Goal: Information Seeking & Learning: Check status

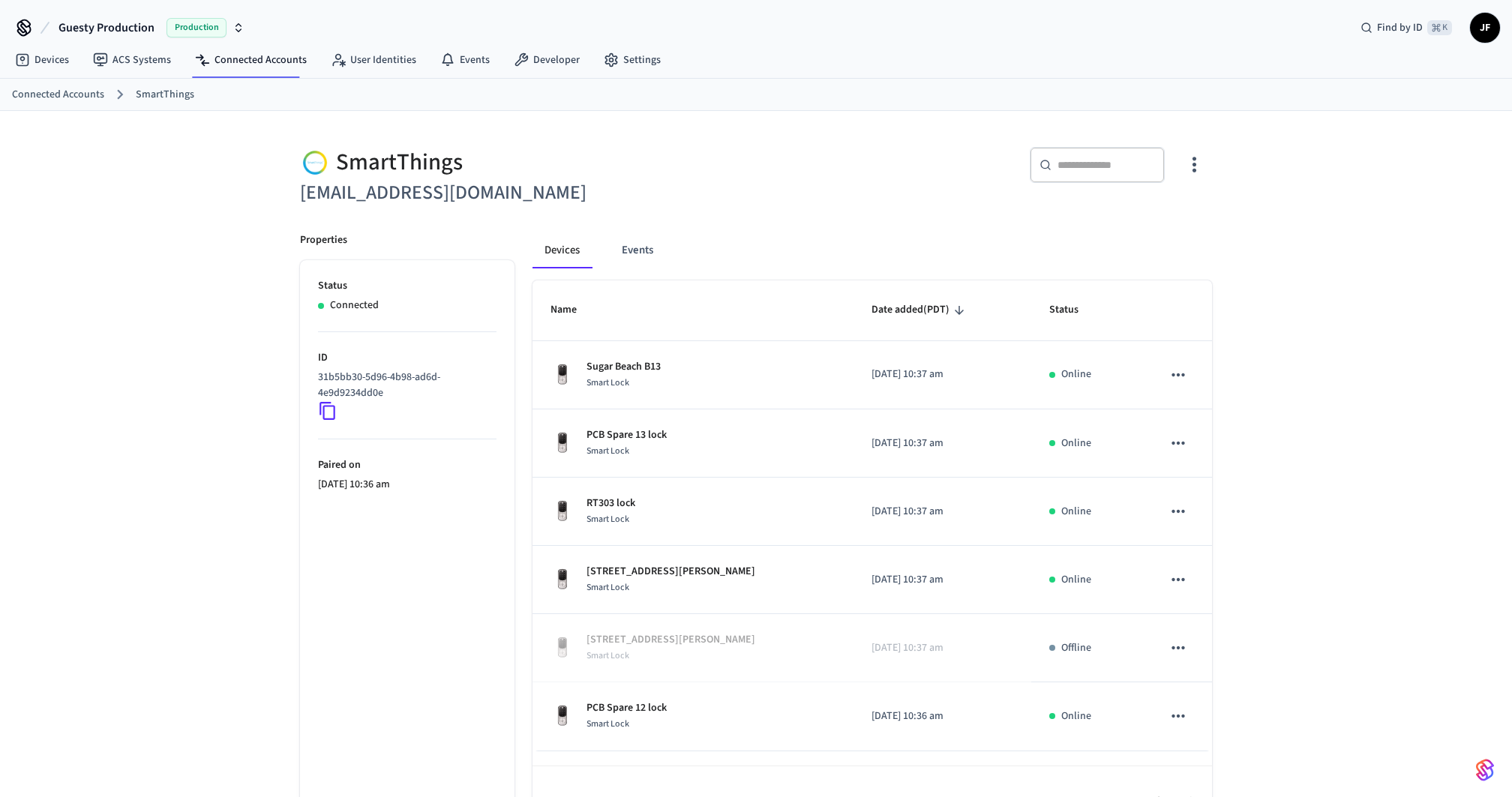
scroll to position [40, 0]
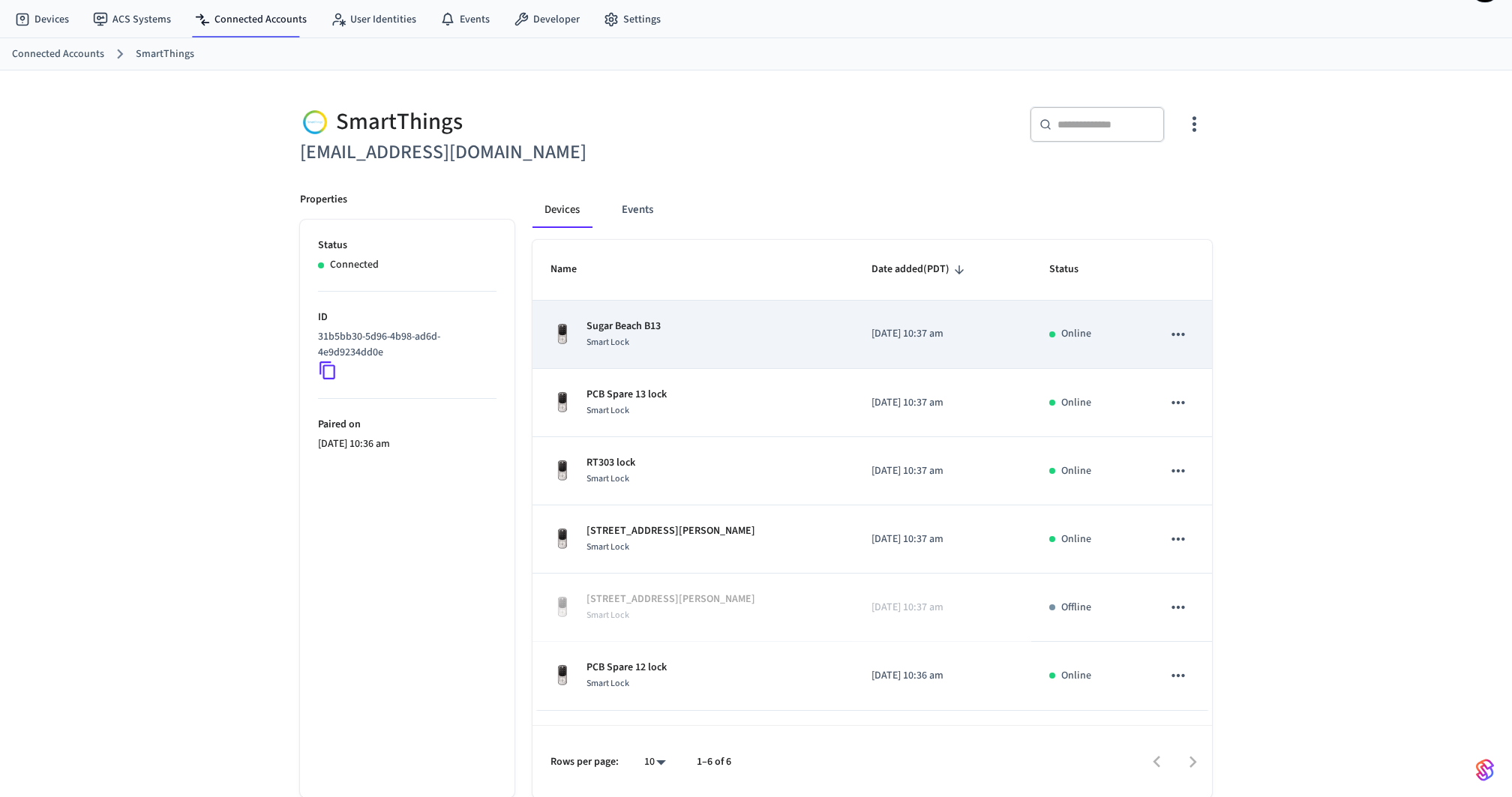
click at [732, 336] on div "Sugar Beach B13 Smart Lock" at bounding box center [693, 334] width 285 height 32
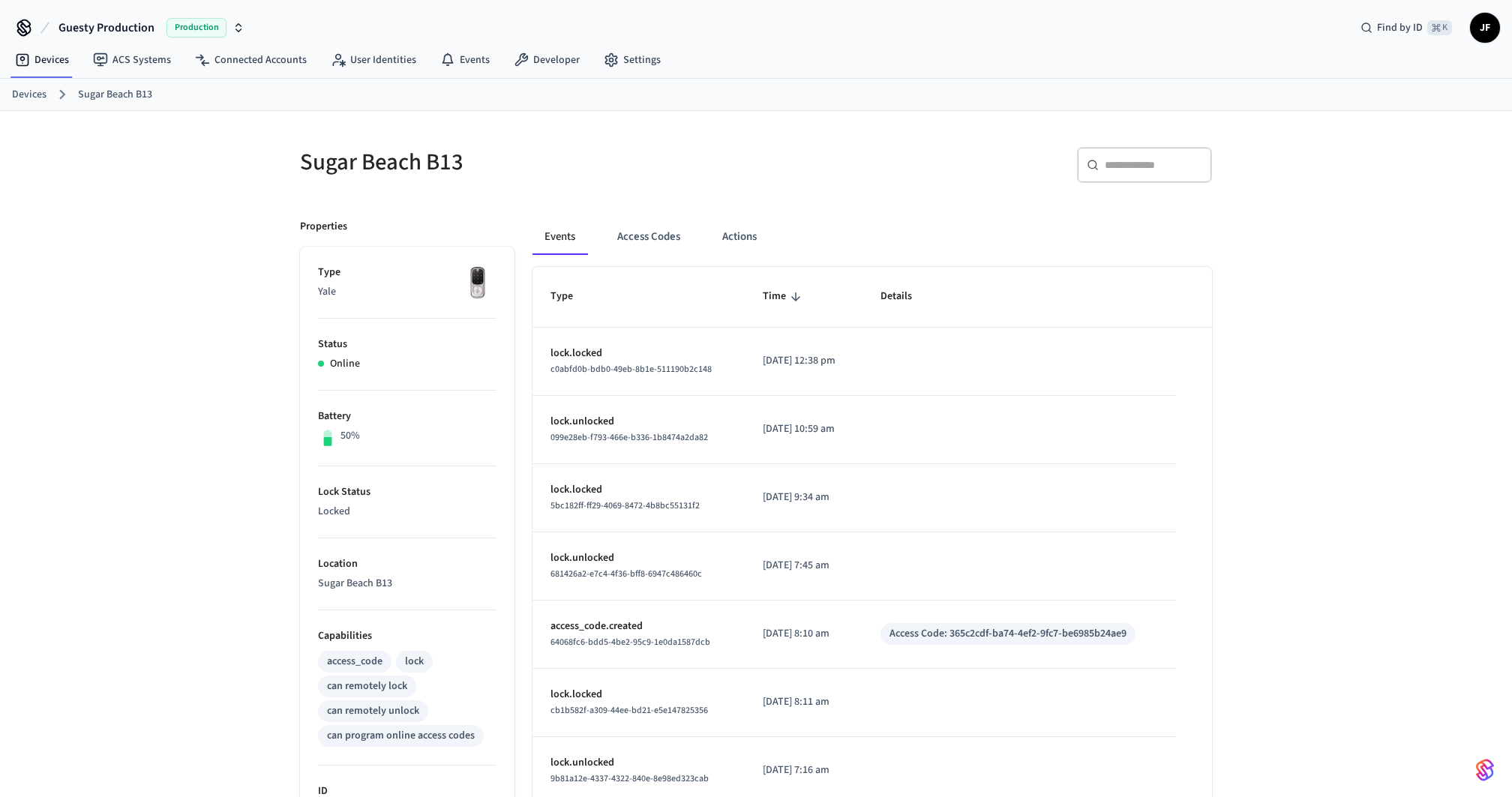
click at [697, 178] on div "Sugar Beach B13" at bounding box center [515, 162] width 465 height 66
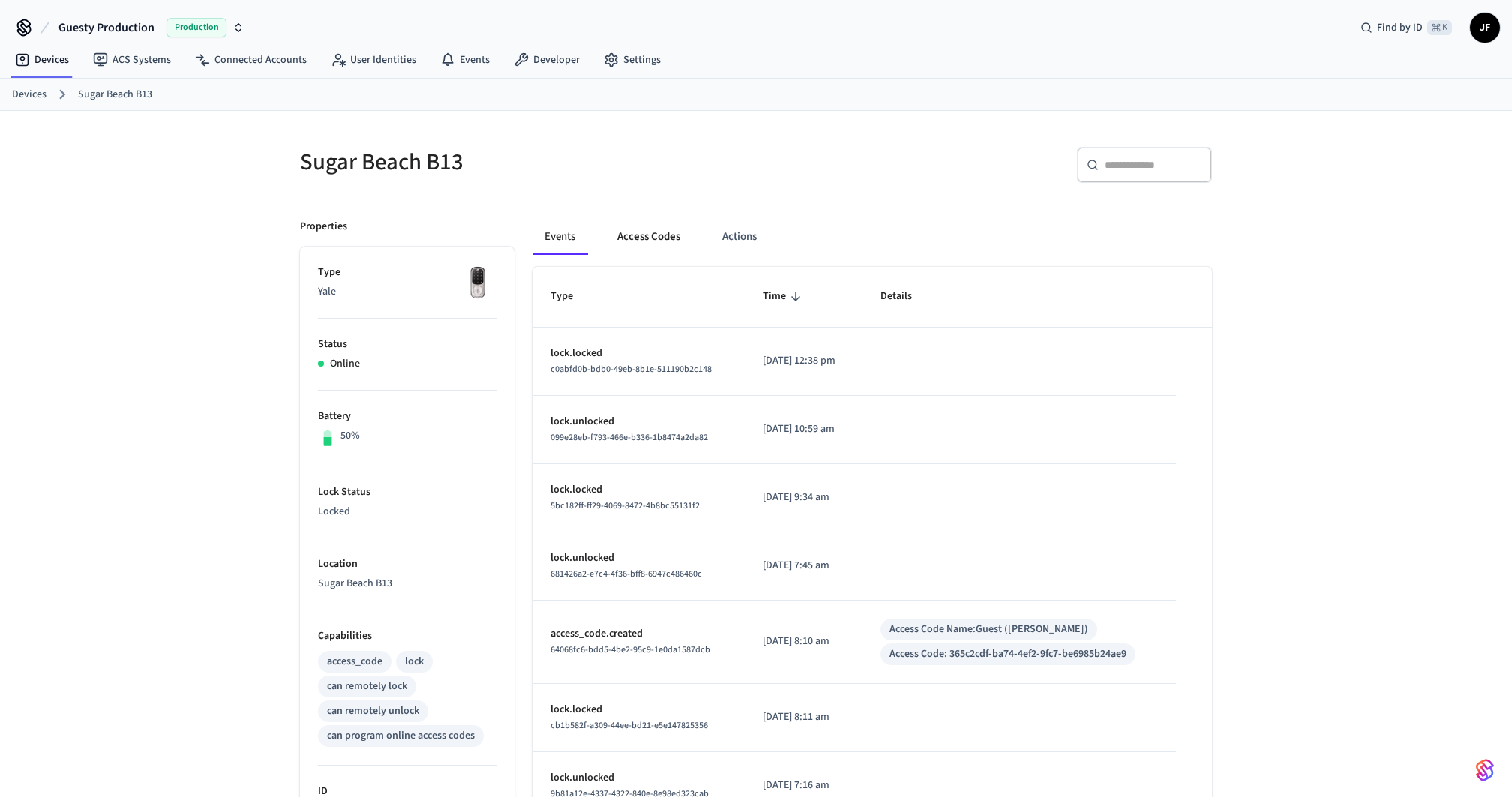
click at [653, 243] on button "Access Codes" at bounding box center [649, 236] width 87 height 36
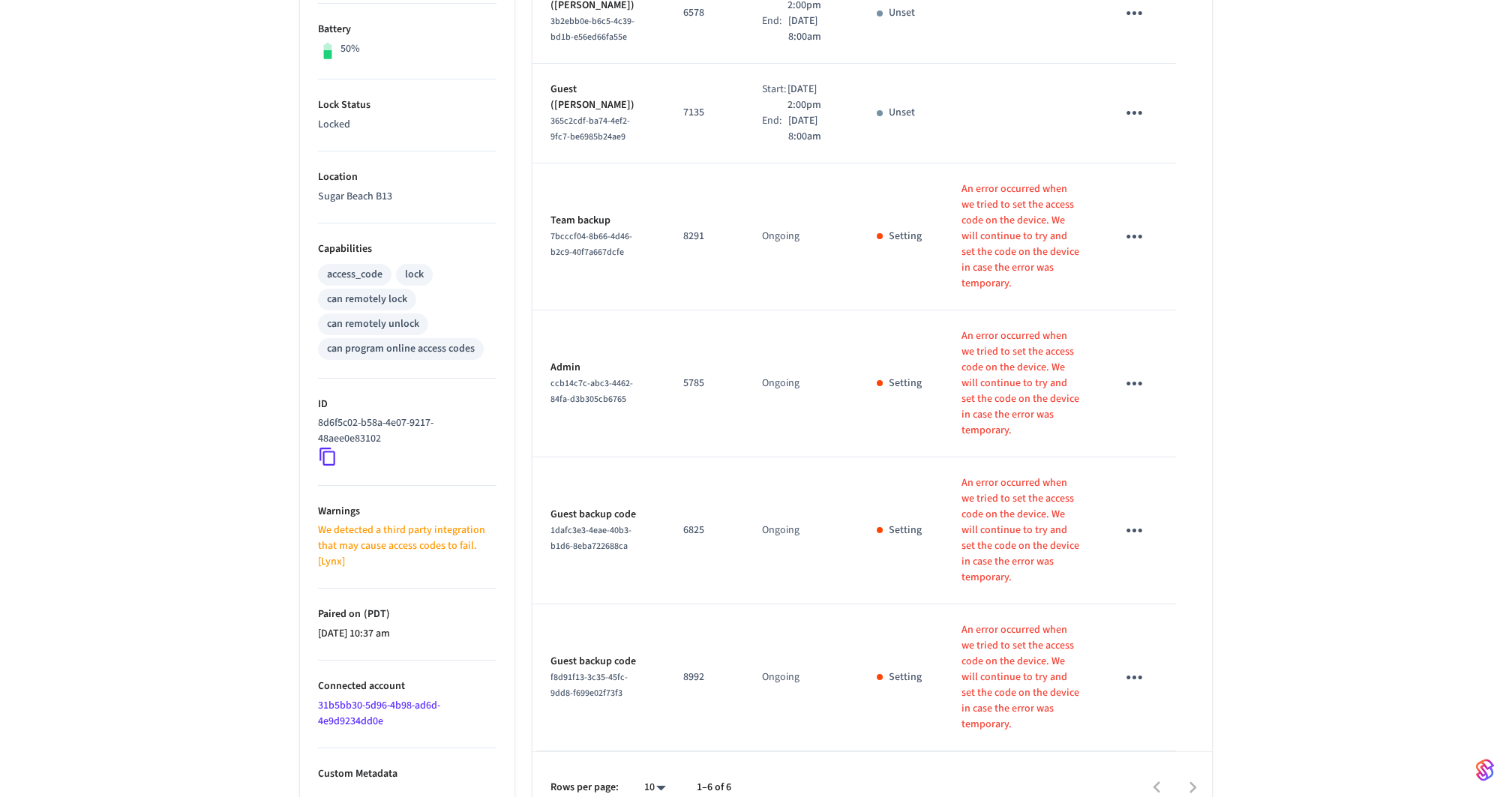
scroll to position [390, 0]
click at [1343, 481] on div "Sugar Beach B13 ​ ​ Add Access Code Properties Type Yale Status Online Battery …" at bounding box center [756, 271] width 1512 height 1099
click at [399, 546] on p "We detected a third party integration that may cause access codes to fail. [Lyn…" at bounding box center [407, 543] width 178 height 47
drag, startPoint x: 377, startPoint y: 551, endPoint x: 307, endPoint y: 522, distance: 75.8
click at [307, 522] on ul "Type Yale Status Online Battery 50% Lock Status Locked Location [GEOGRAPHIC_DAT…" at bounding box center [407, 339] width 215 height 964
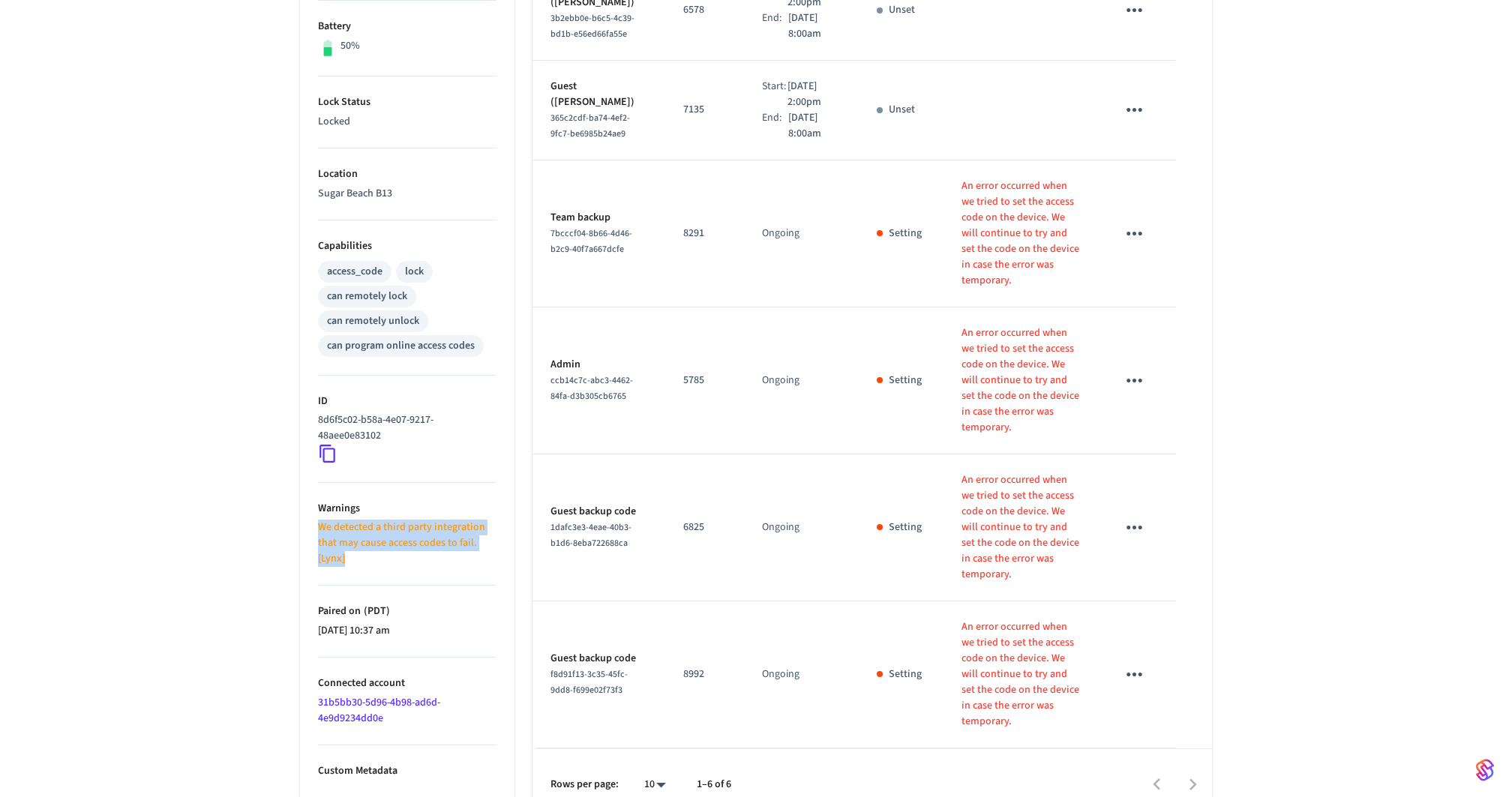
copy p "We detected a third party integration that may cause access codes to fail. [Lyn…"
click at [249, 530] on div "Sugar Beach B13 ​ ​ Add Access Code Properties Type Yale Status Online Battery …" at bounding box center [756, 271] width 1512 height 1099
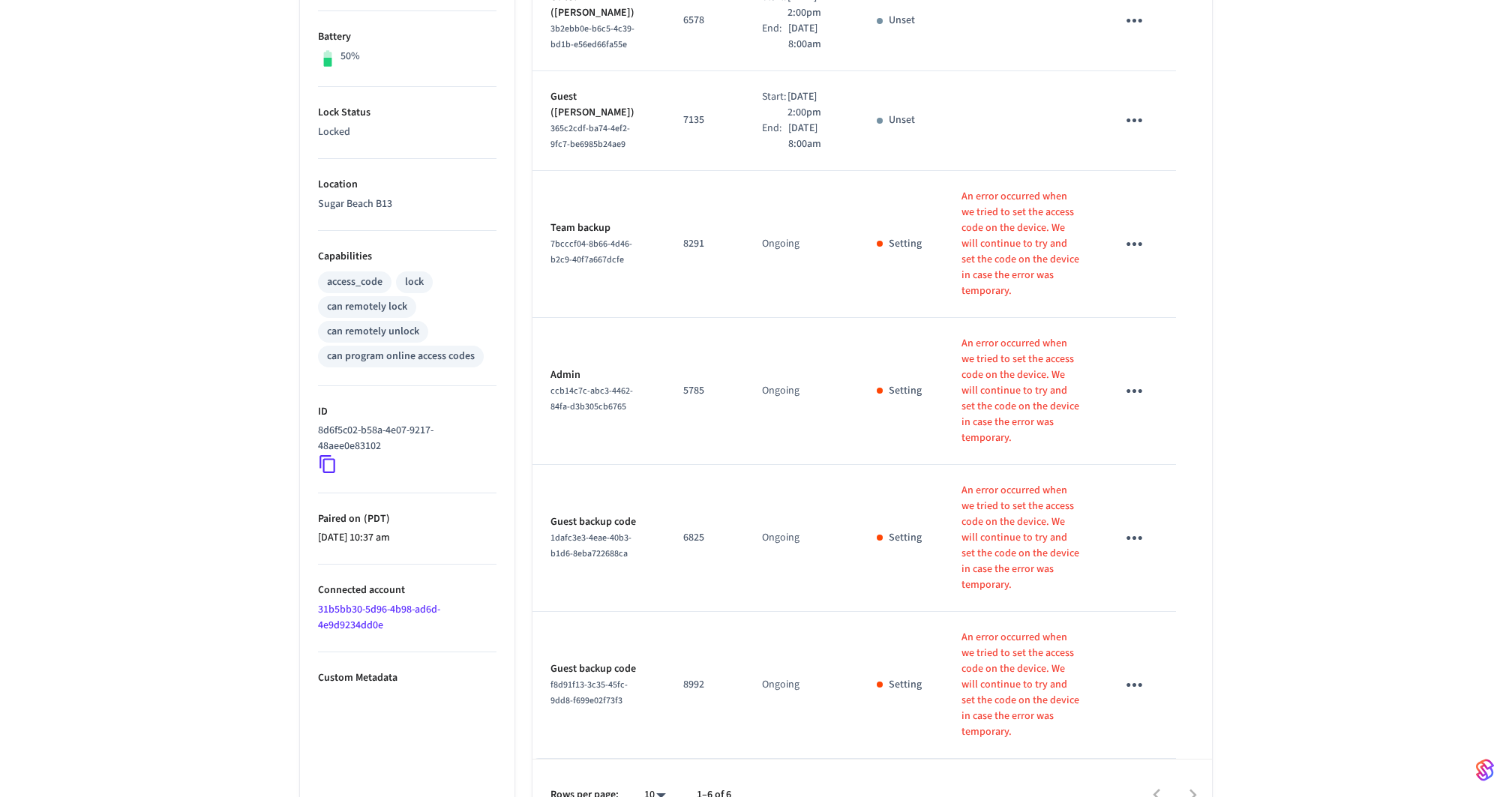
scroll to position [0, 0]
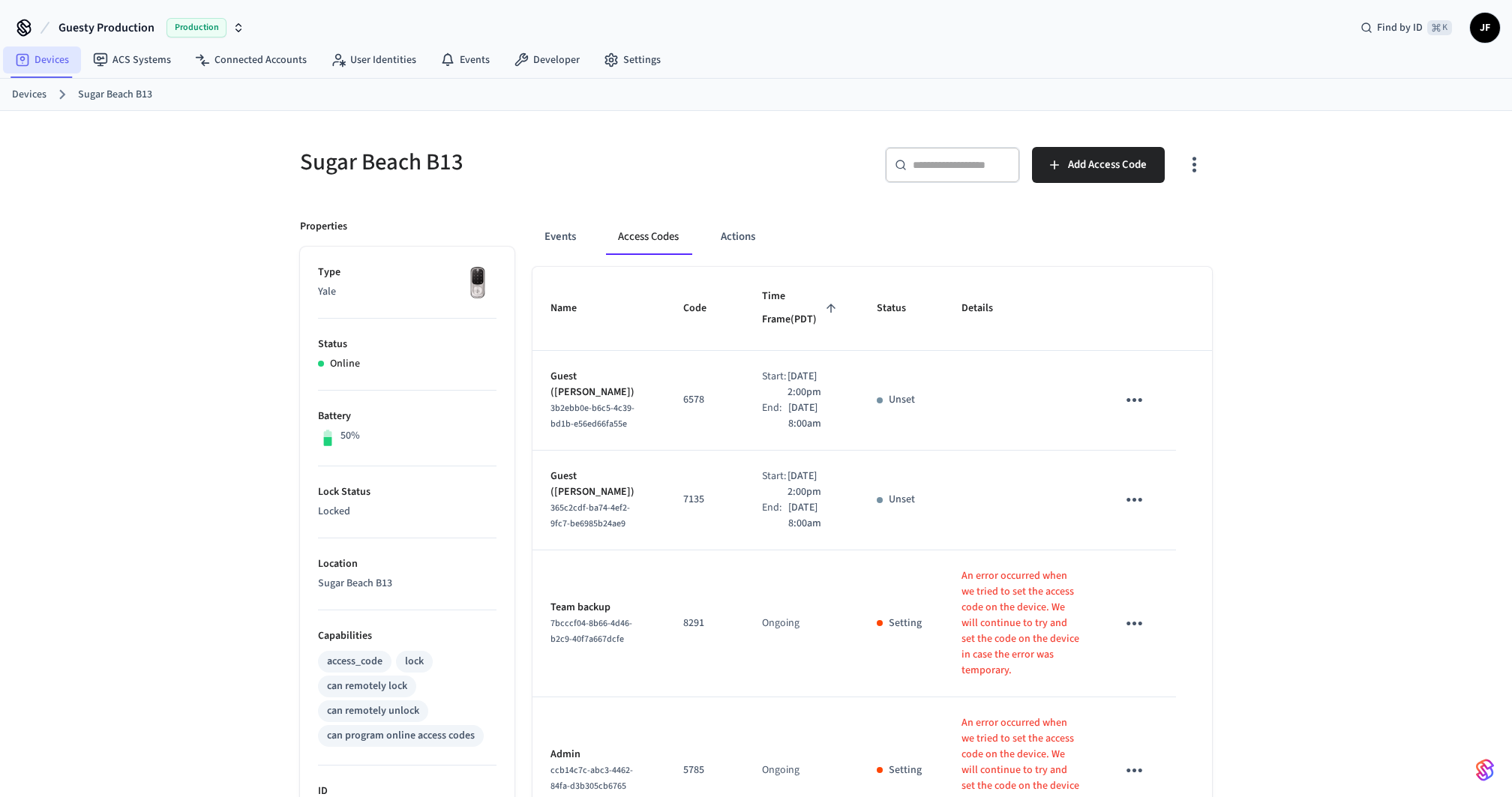
click at [34, 67] on link "Devices" at bounding box center [41, 59] width 78 height 27
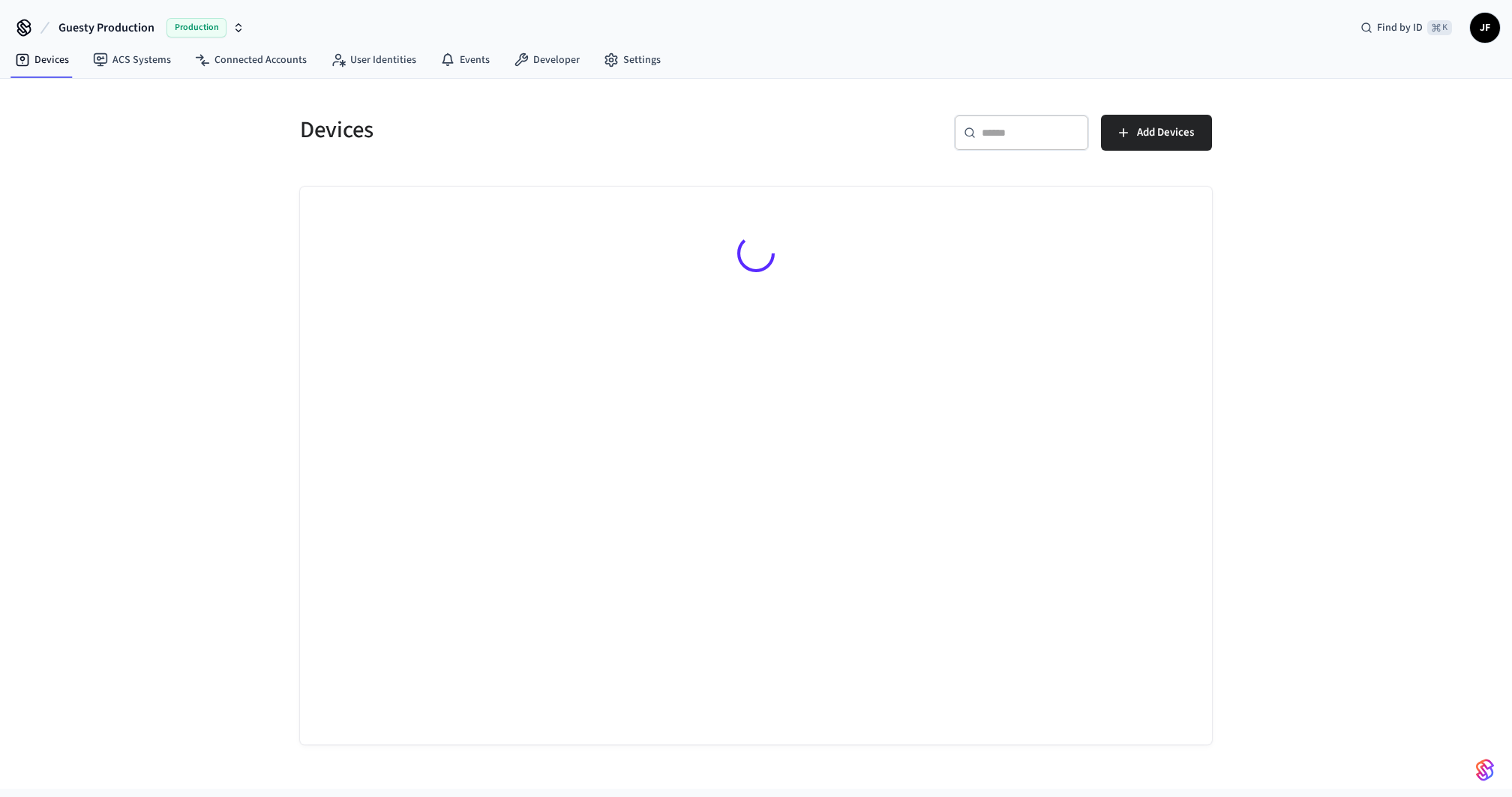
click at [111, 24] on span "Guesty Production" at bounding box center [105, 28] width 96 height 18
type input "********"
click at [88, 90] on span "Linkbase Locks" at bounding box center [66, 96] width 68 height 15
click at [729, 136] on h5 "Devices" at bounding box center [523, 129] width 447 height 31
click at [796, 173] on div "Devices ​ ​ Add Devices" at bounding box center [756, 420] width 936 height 647
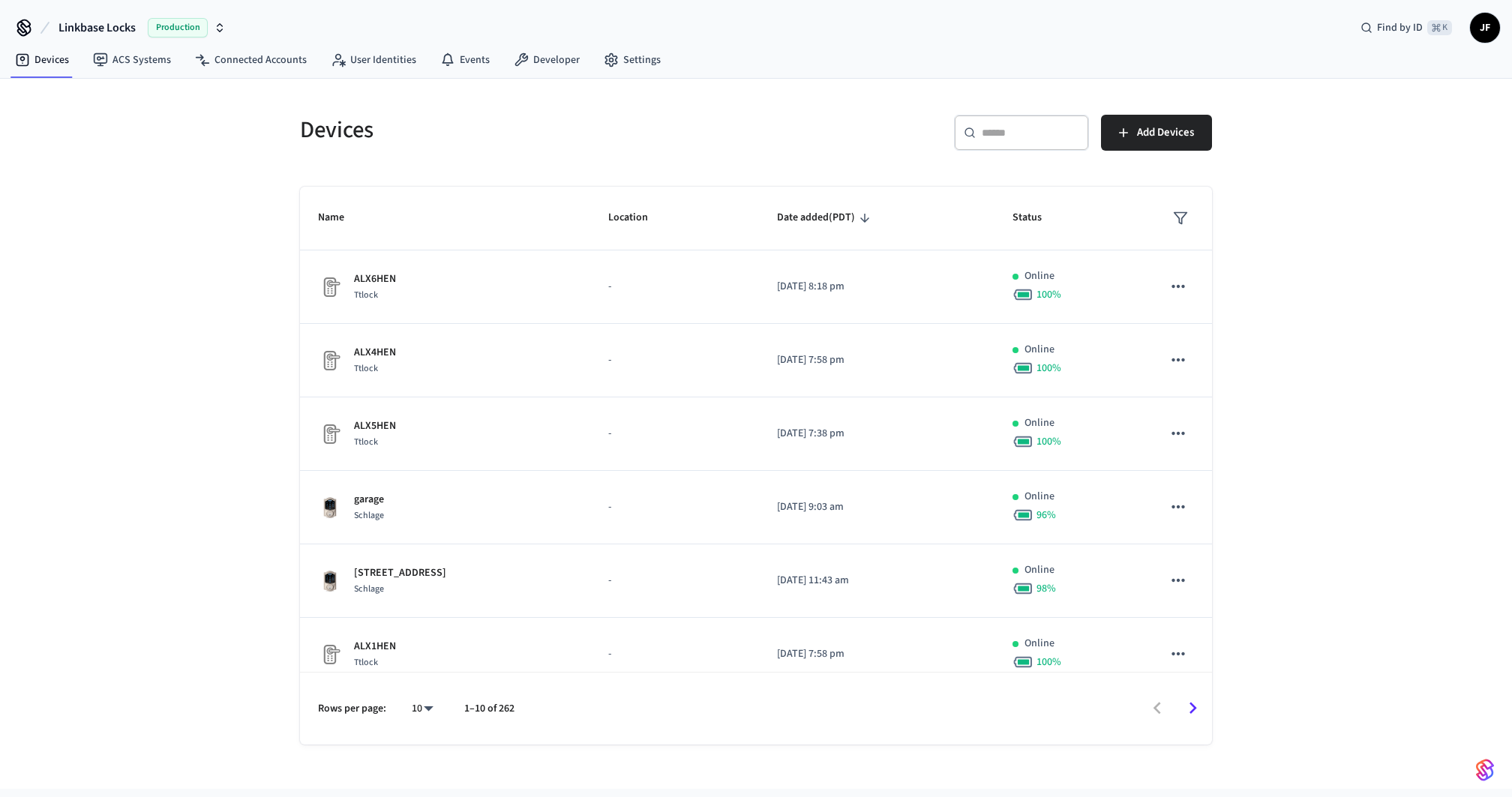
click at [1001, 135] on input "text" at bounding box center [1030, 132] width 98 height 15
paste input "**********"
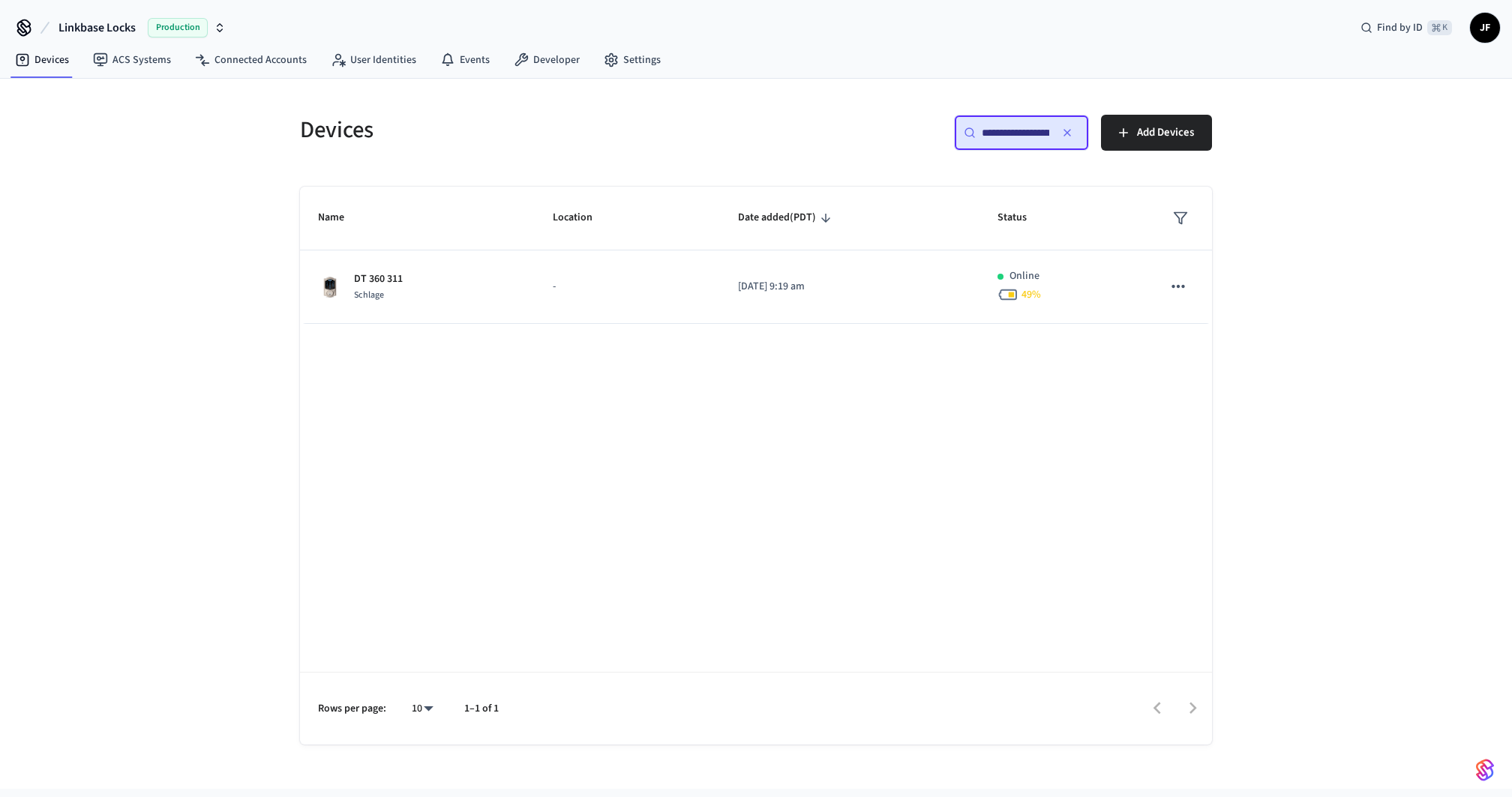
scroll to position [0, 109]
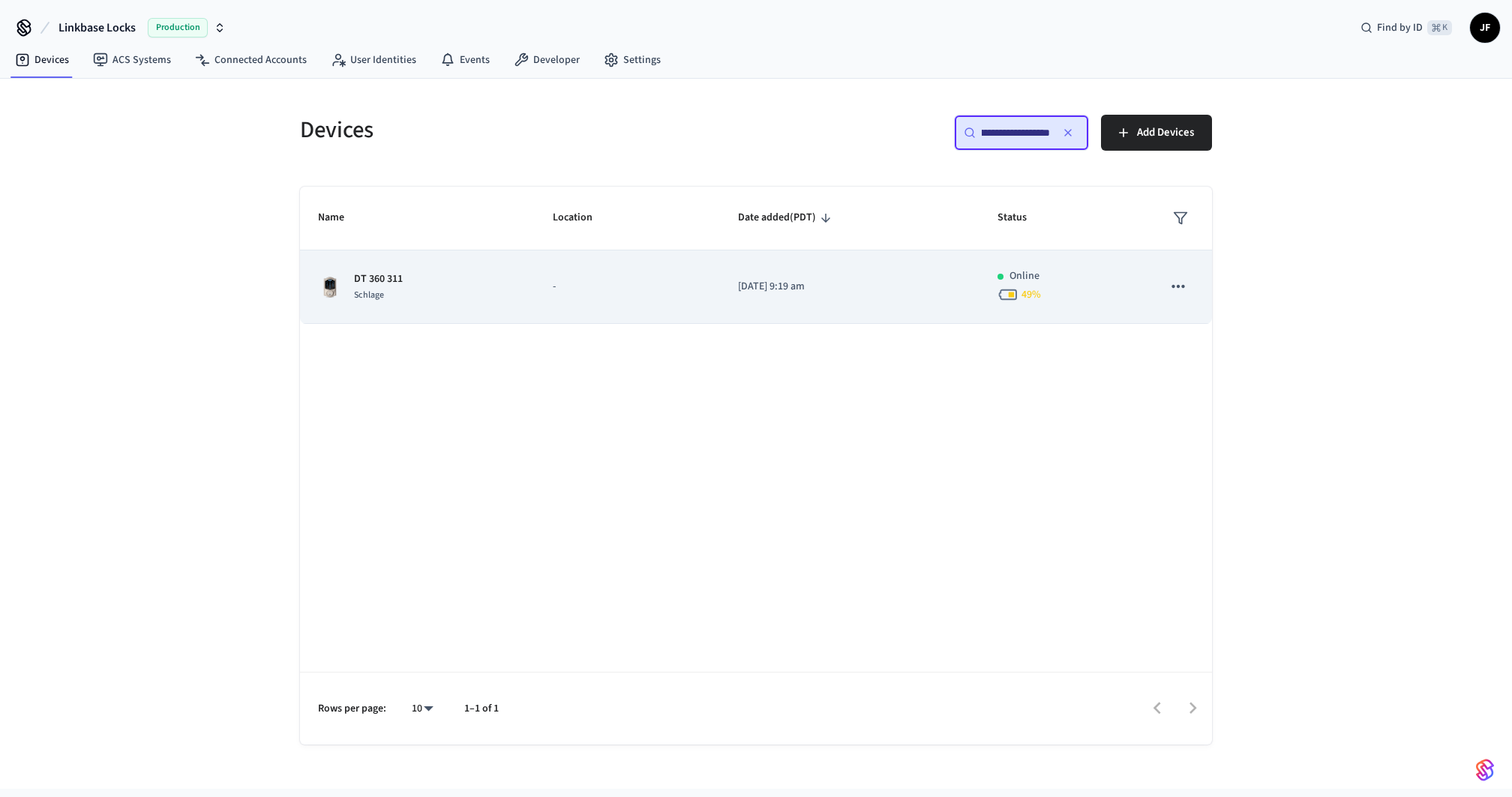
type input "**********"
click at [575, 267] on td "-" at bounding box center [628, 287] width 185 height 74
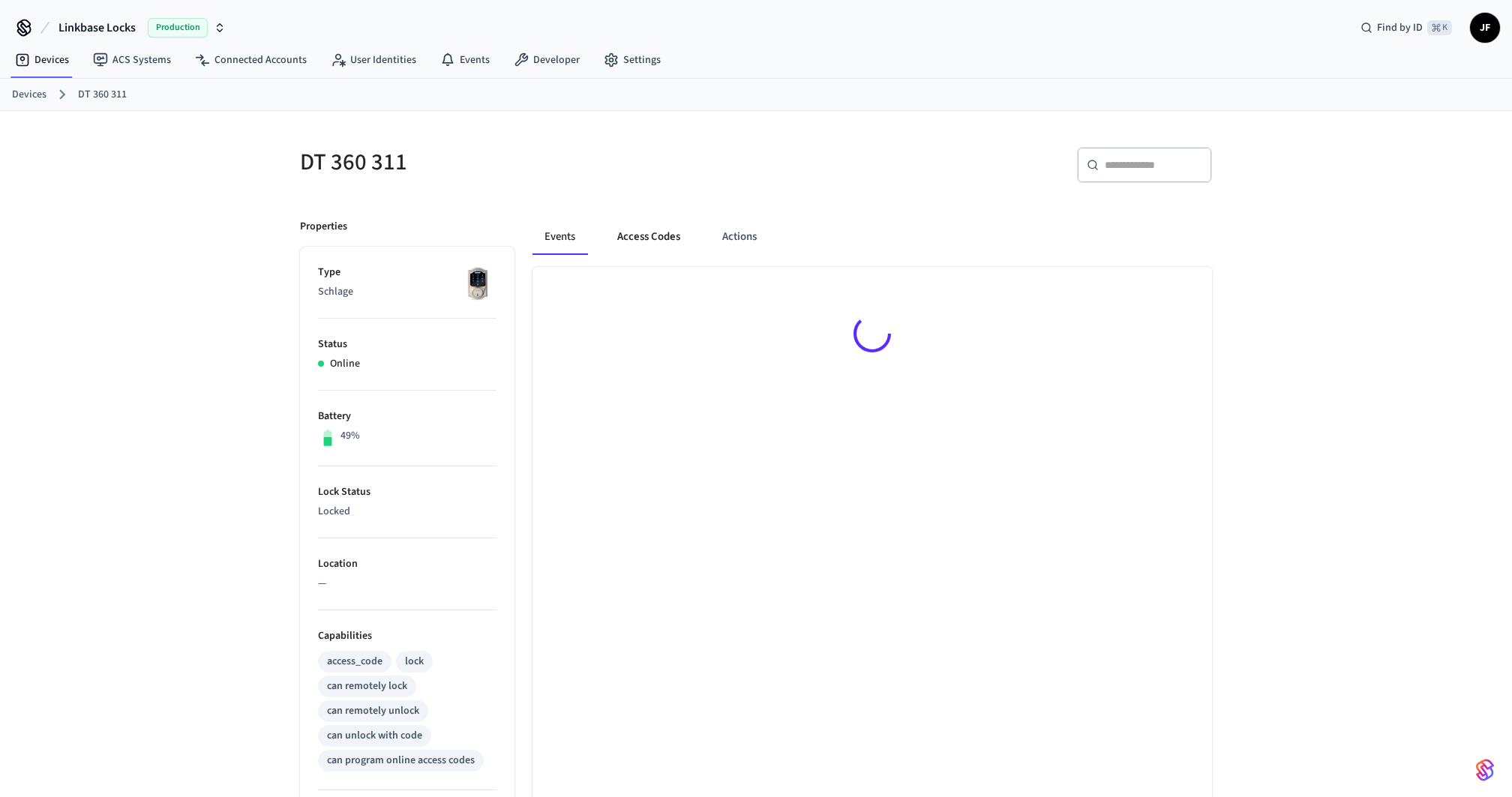
click at [625, 232] on button "Access Codes" at bounding box center [649, 236] width 87 height 36
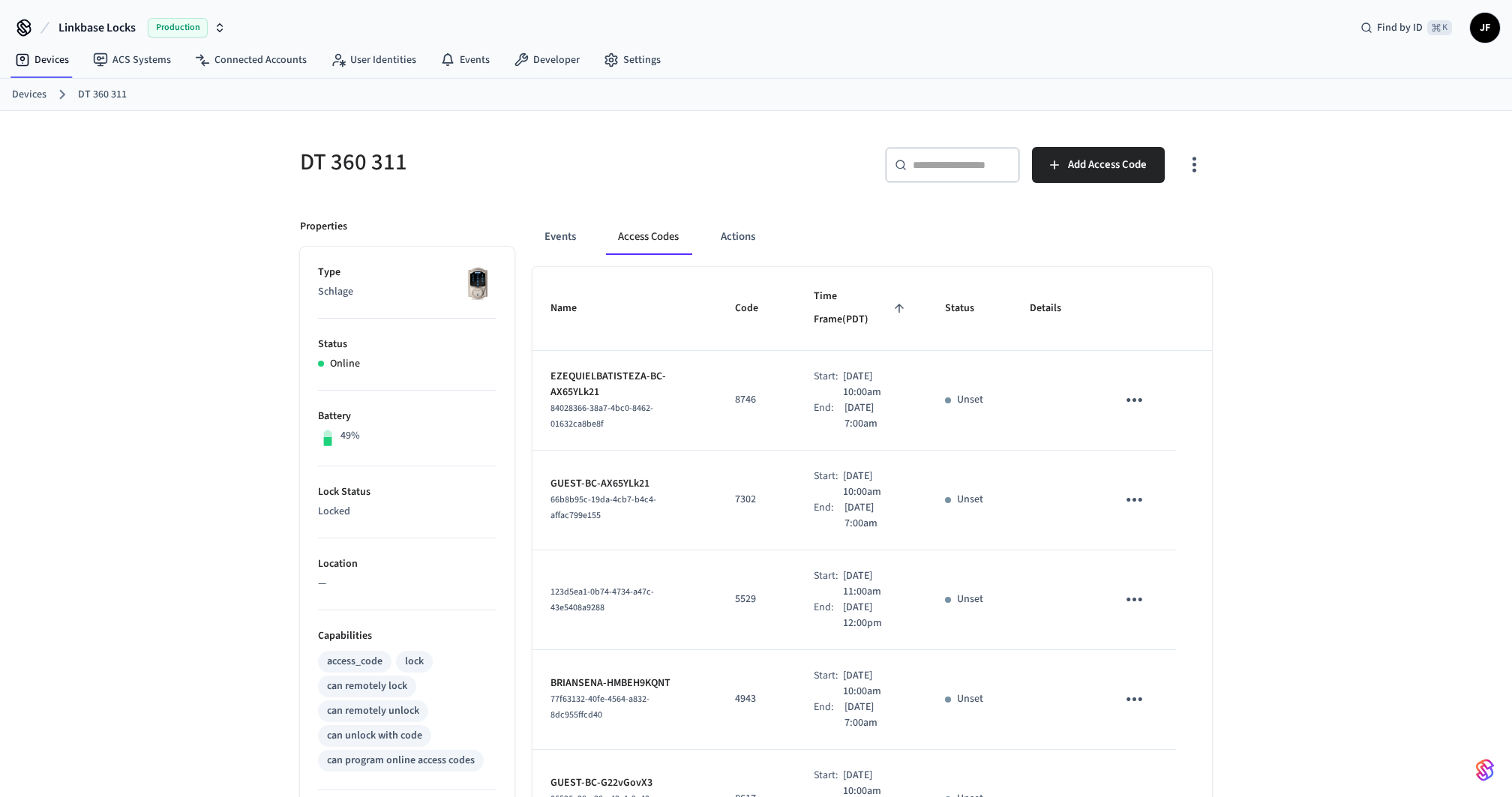
scroll to position [597, 0]
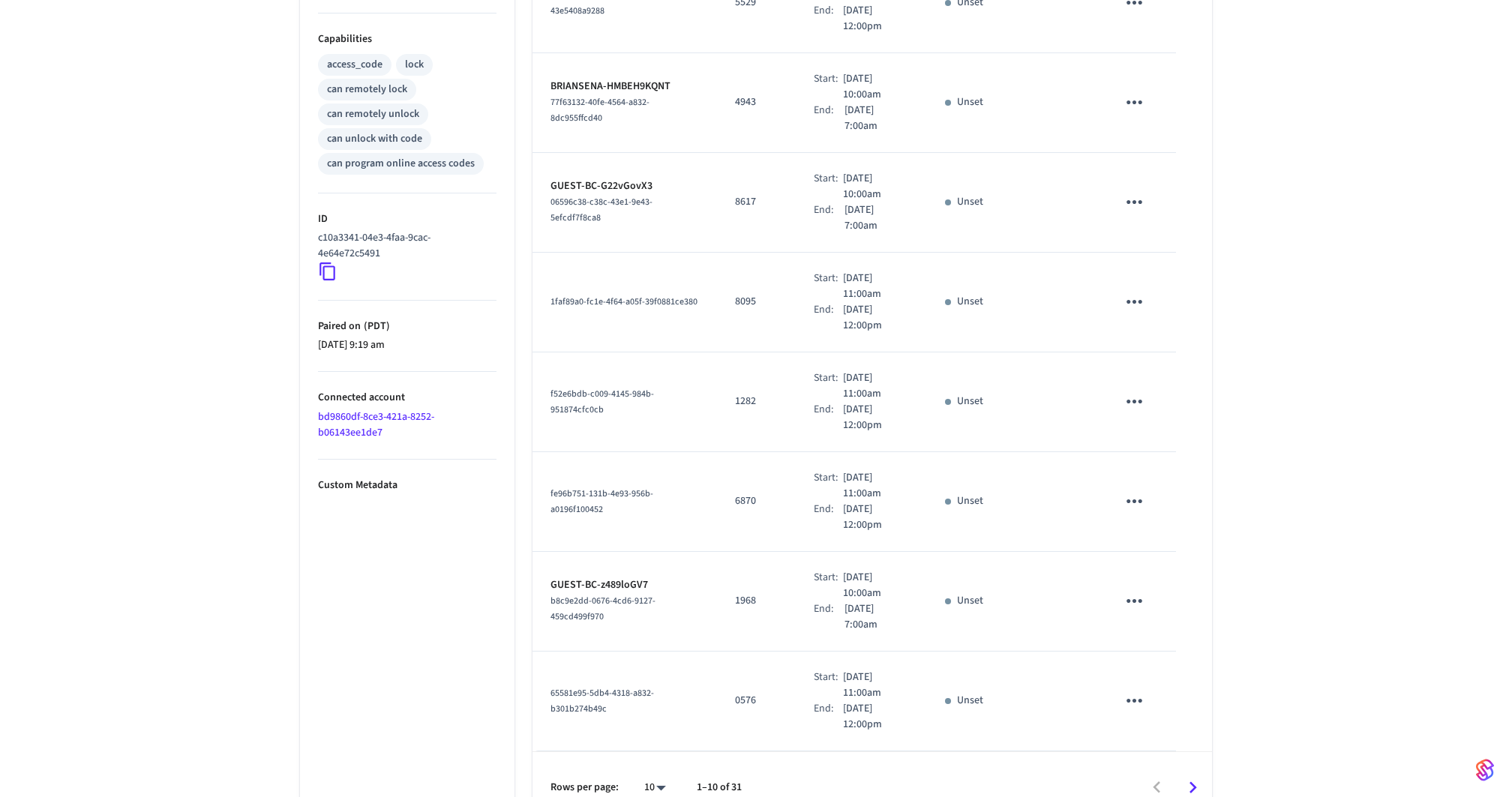
click at [660, 770] on div "10 **" at bounding box center [649, 788] width 48 height 36
click at [660, 753] on body "Linkbase Locks Production Find by ID ⌘ K JF Devices ACS Systems Connected Accou…" at bounding box center [756, 113] width 1512 height 1421
click at [660, 736] on li "All" at bounding box center [649, 755] width 39 height 39
type input "**"
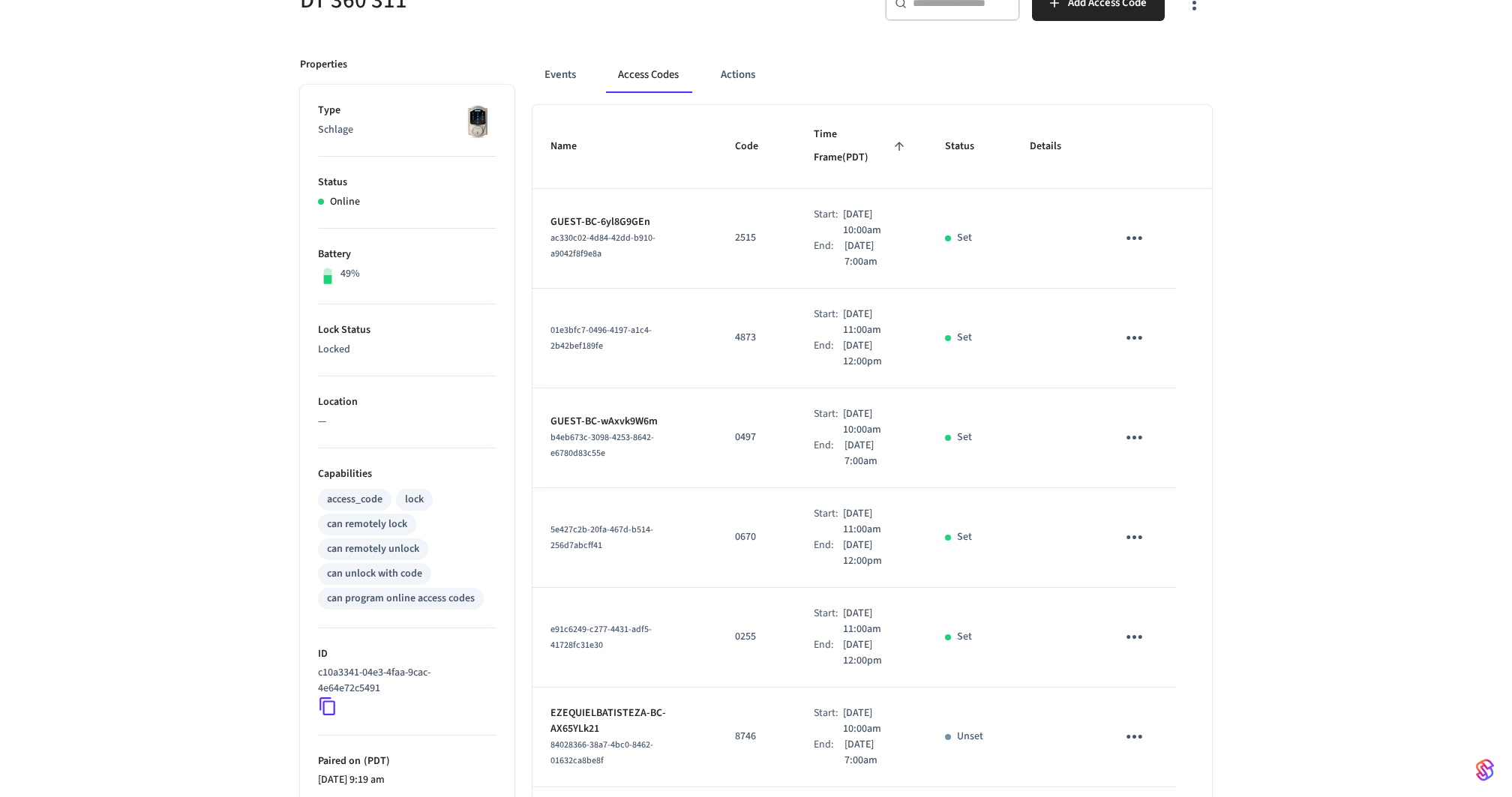
scroll to position [0, 0]
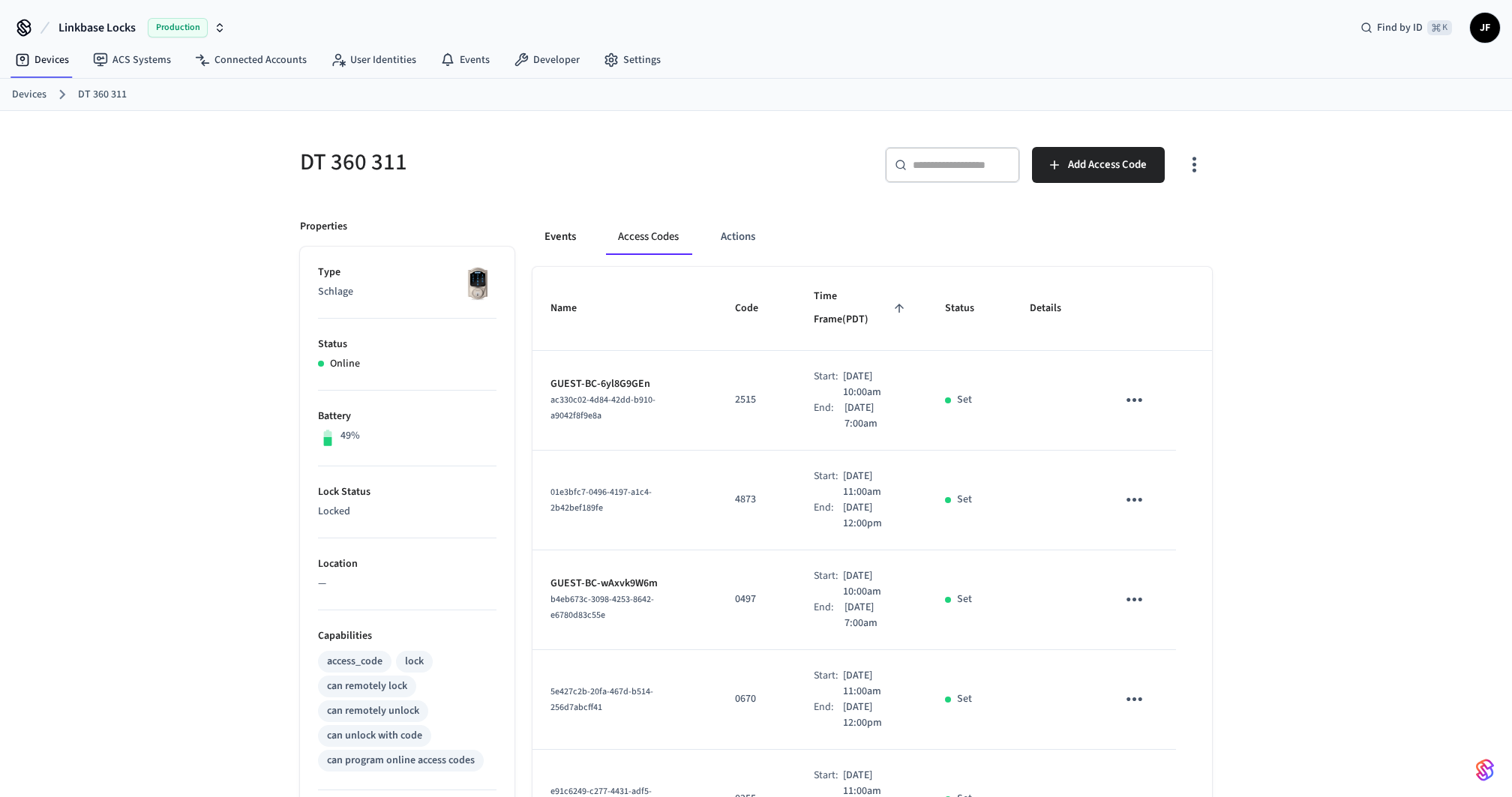
click at [554, 242] on button "Events" at bounding box center [560, 236] width 55 height 36
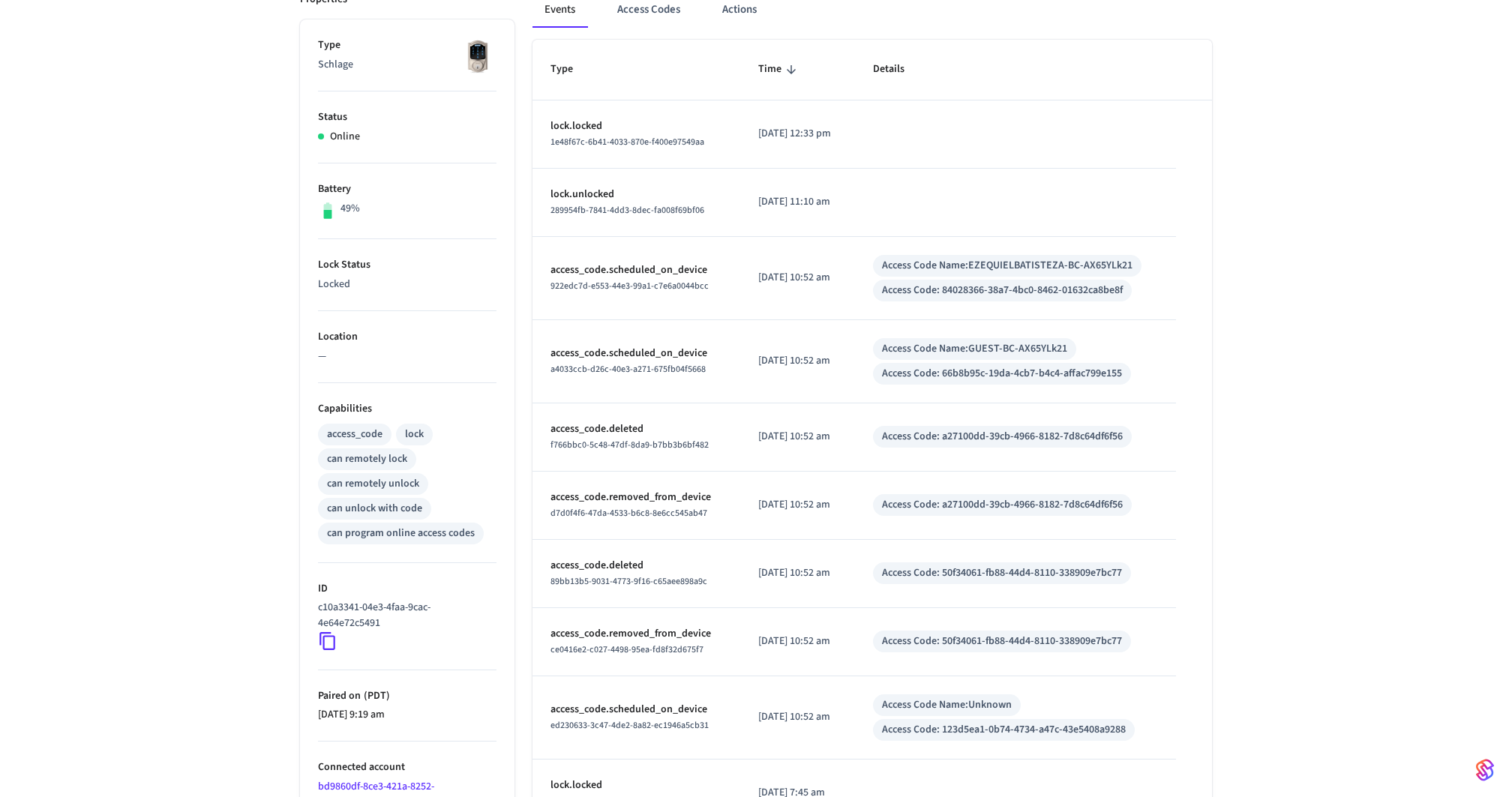
scroll to position [184, 0]
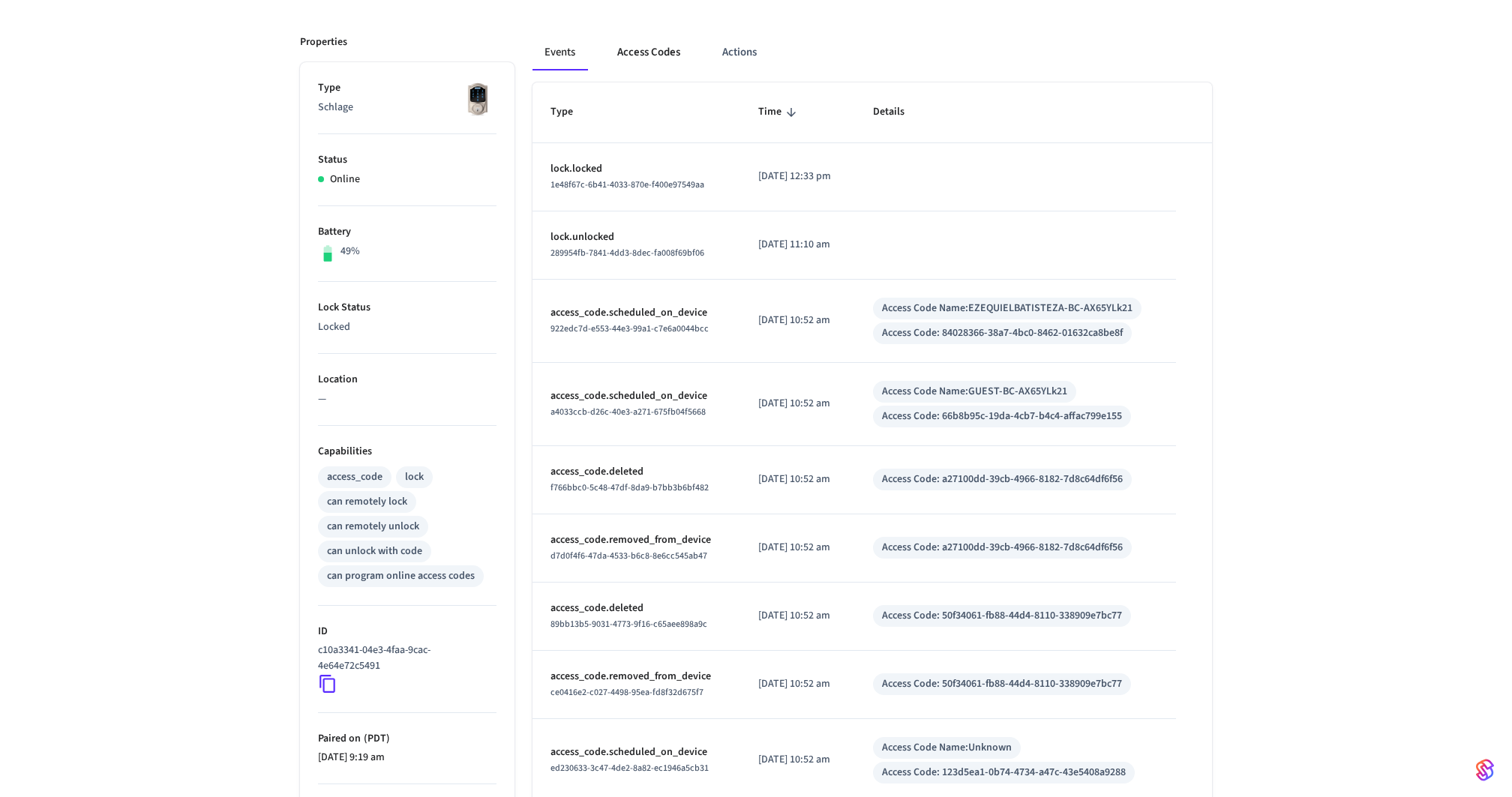
click at [645, 48] on button "Access Codes" at bounding box center [649, 52] width 87 height 36
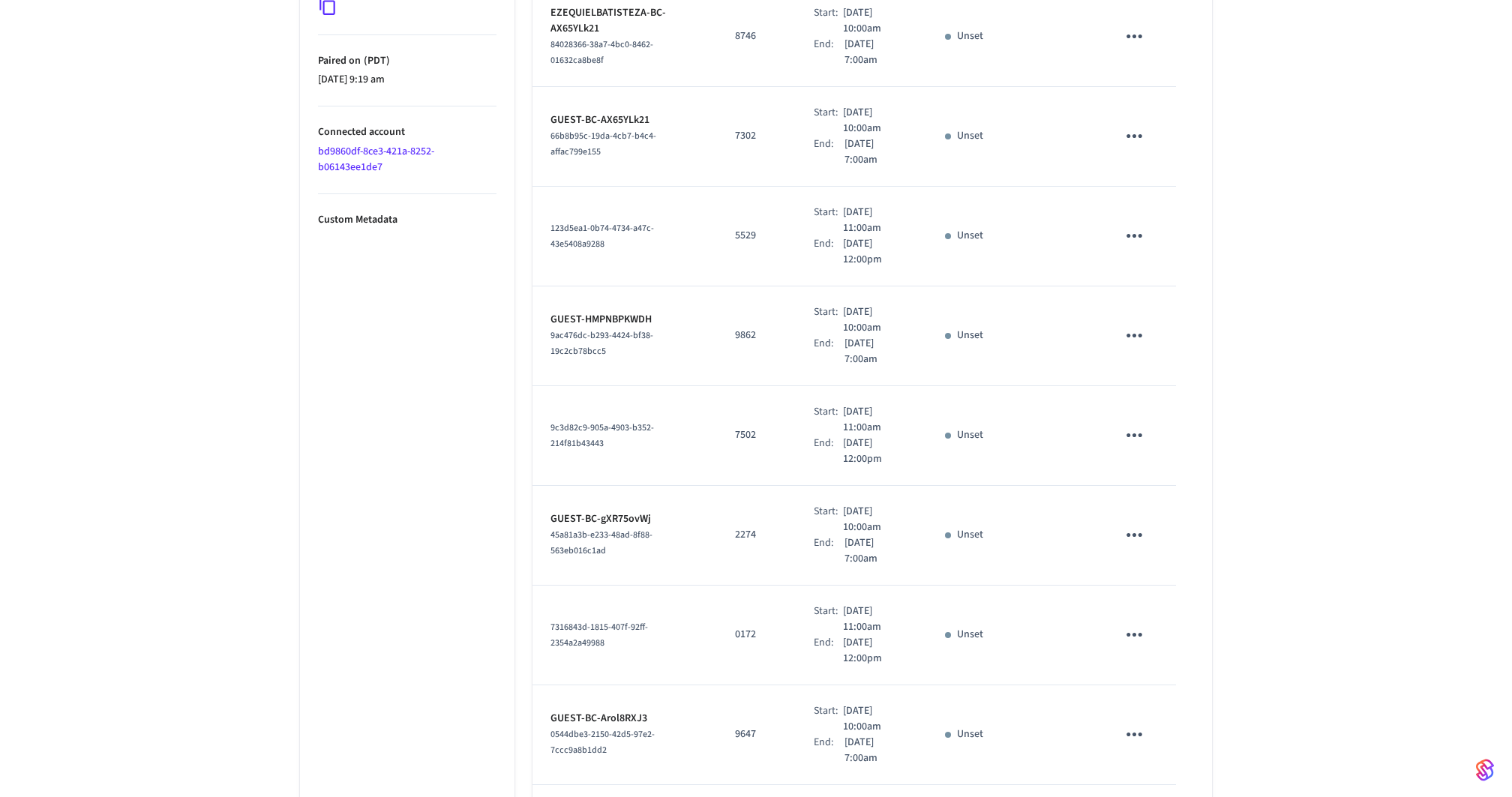
scroll to position [64, 0]
